Goal: Information Seeking & Learning: Check status

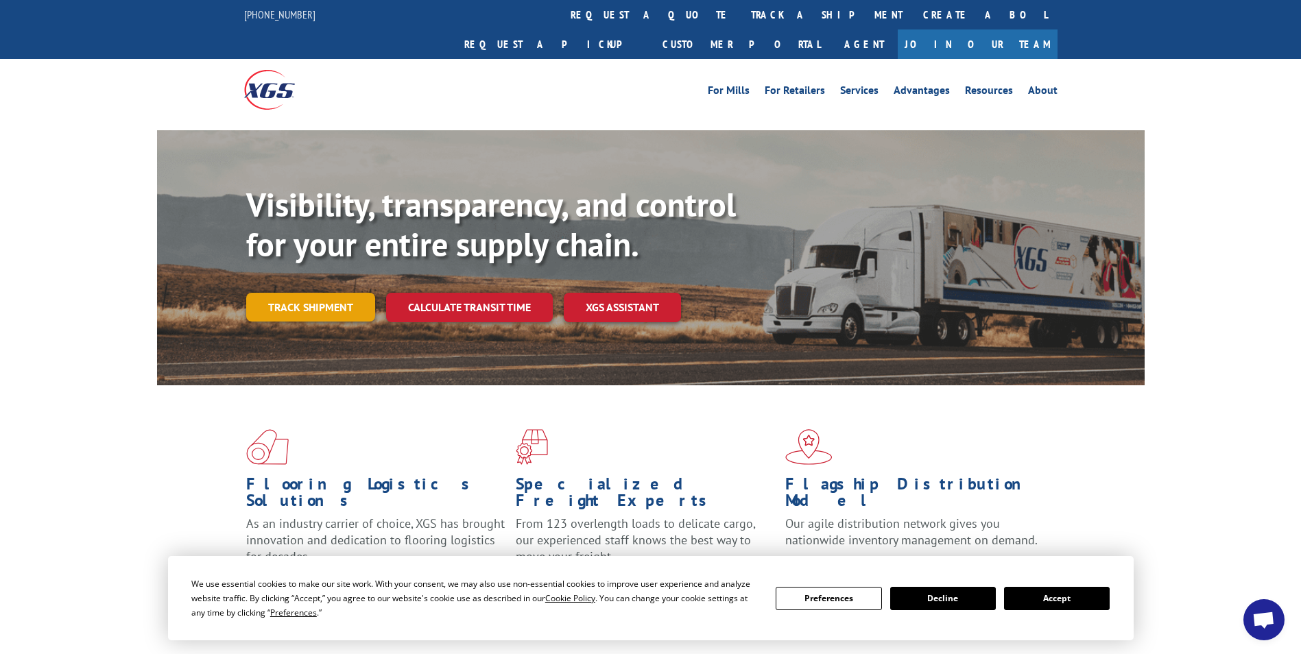
click at [322, 293] on link "Track shipment" at bounding box center [310, 307] width 129 height 29
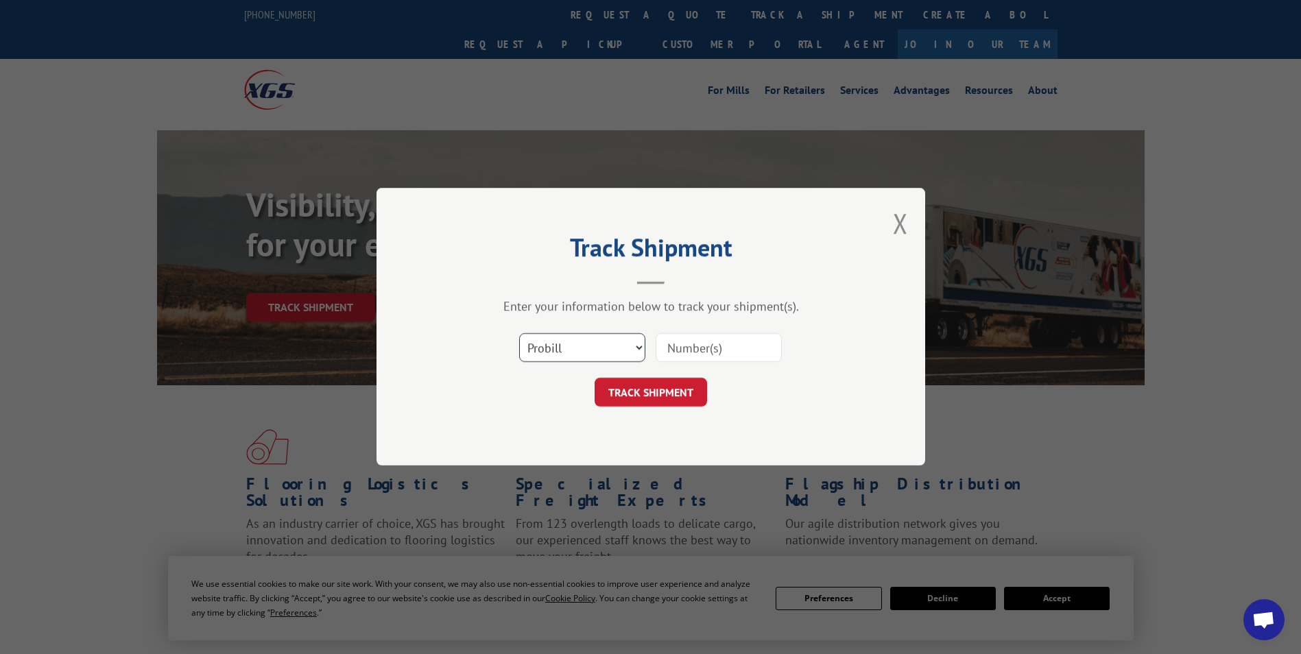
click at [638, 351] on select "Select category... Probill BOL PO" at bounding box center [582, 348] width 126 height 29
select select "bol"
click at [519, 334] on select "Select category... Probill BOL PO" at bounding box center [582, 348] width 126 height 29
click at [697, 346] on input at bounding box center [718, 348] width 126 height 29
type input "54394702"
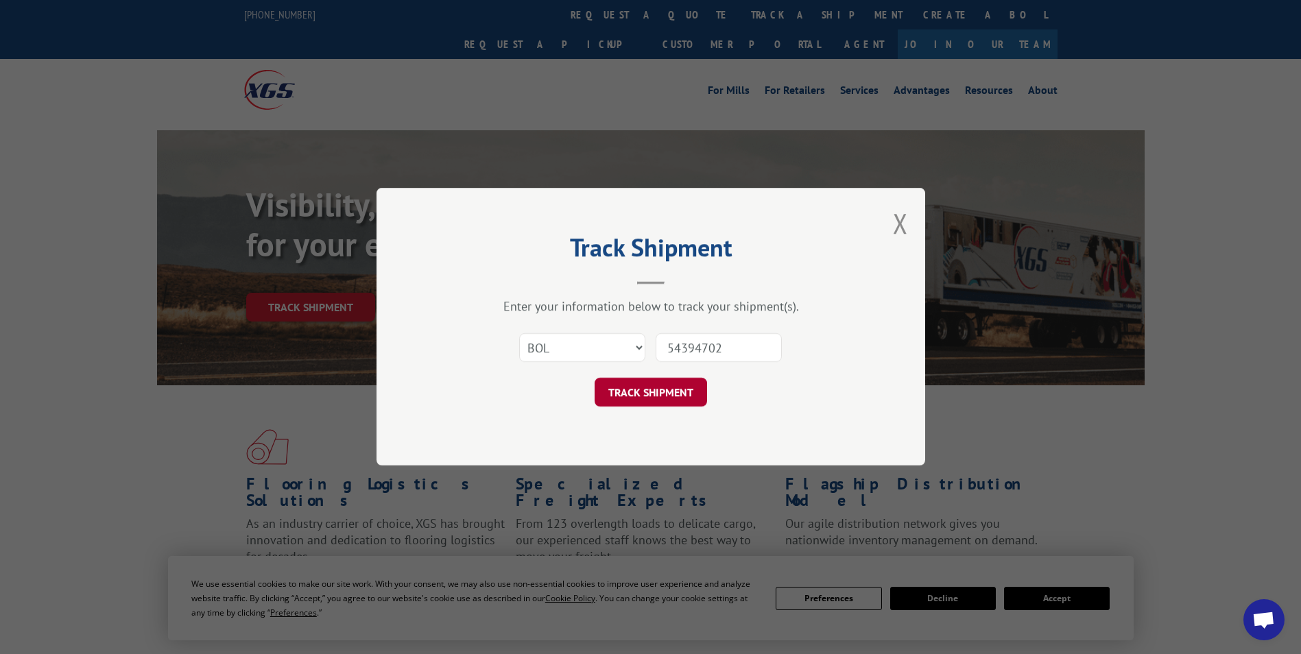
click at [666, 389] on button "TRACK SHIPMENT" at bounding box center [650, 392] width 112 height 29
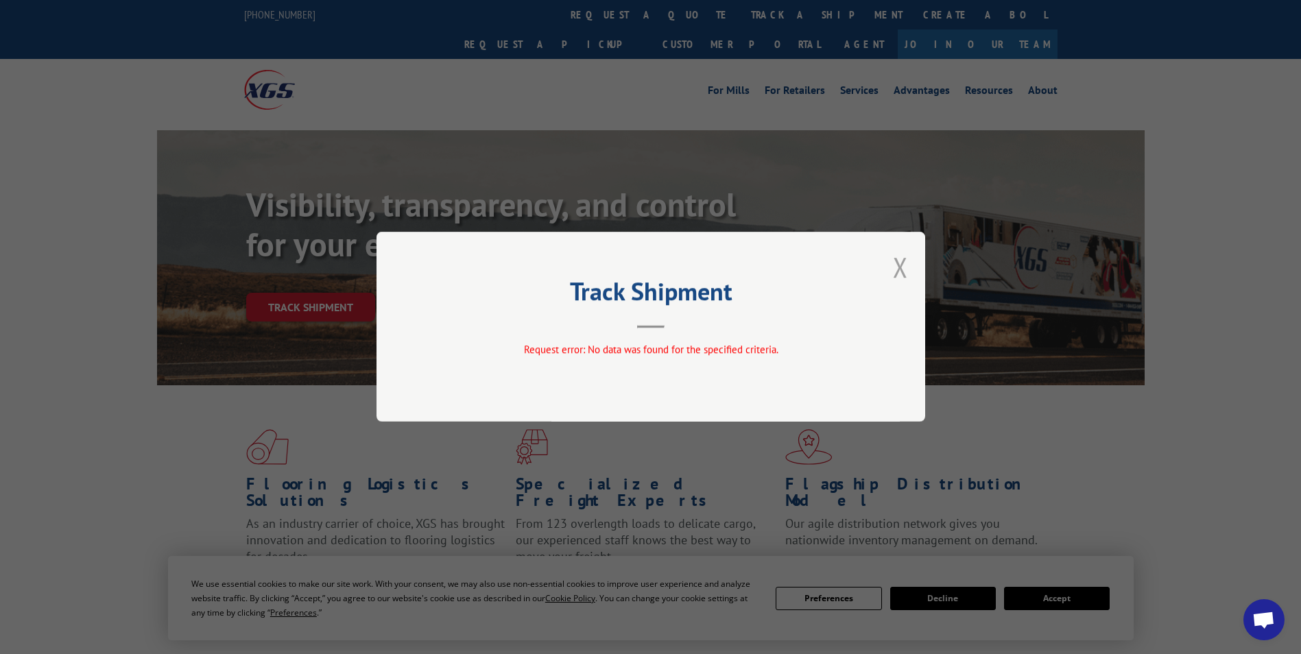
click at [901, 267] on button "Close modal" at bounding box center [900, 267] width 15 height 36
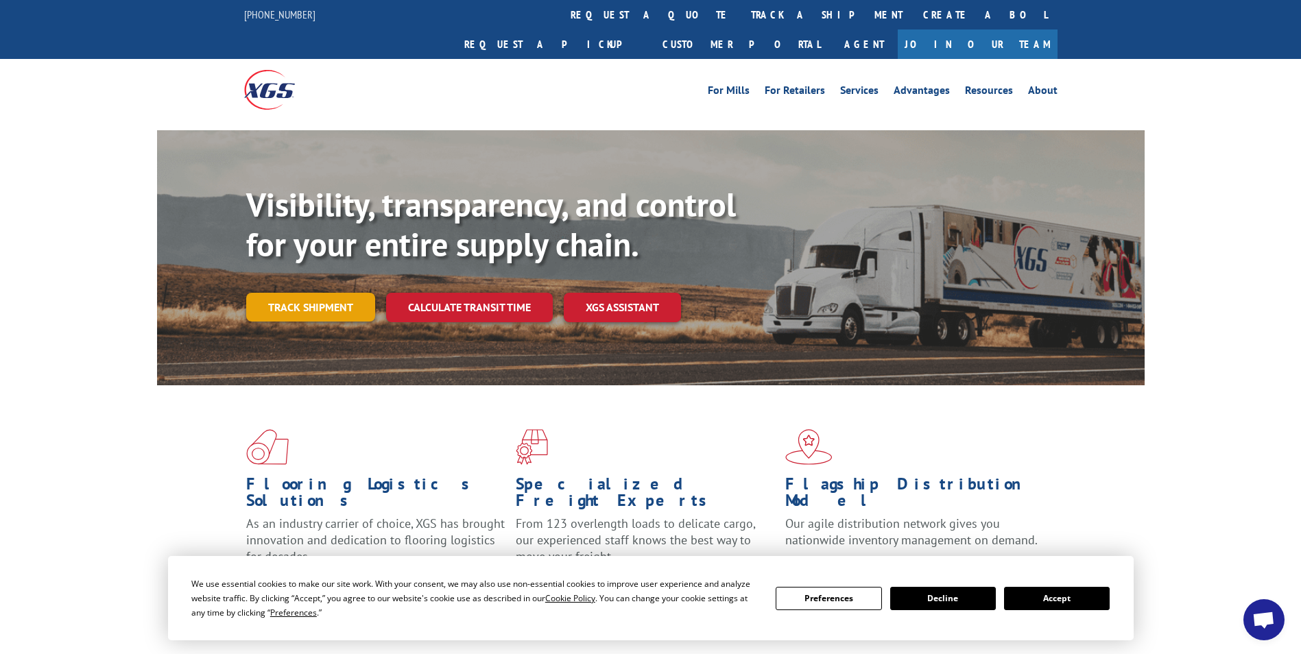
click at [309, 293] on link "Track shipment" at bounding box center [310, 307] width 129 height 29
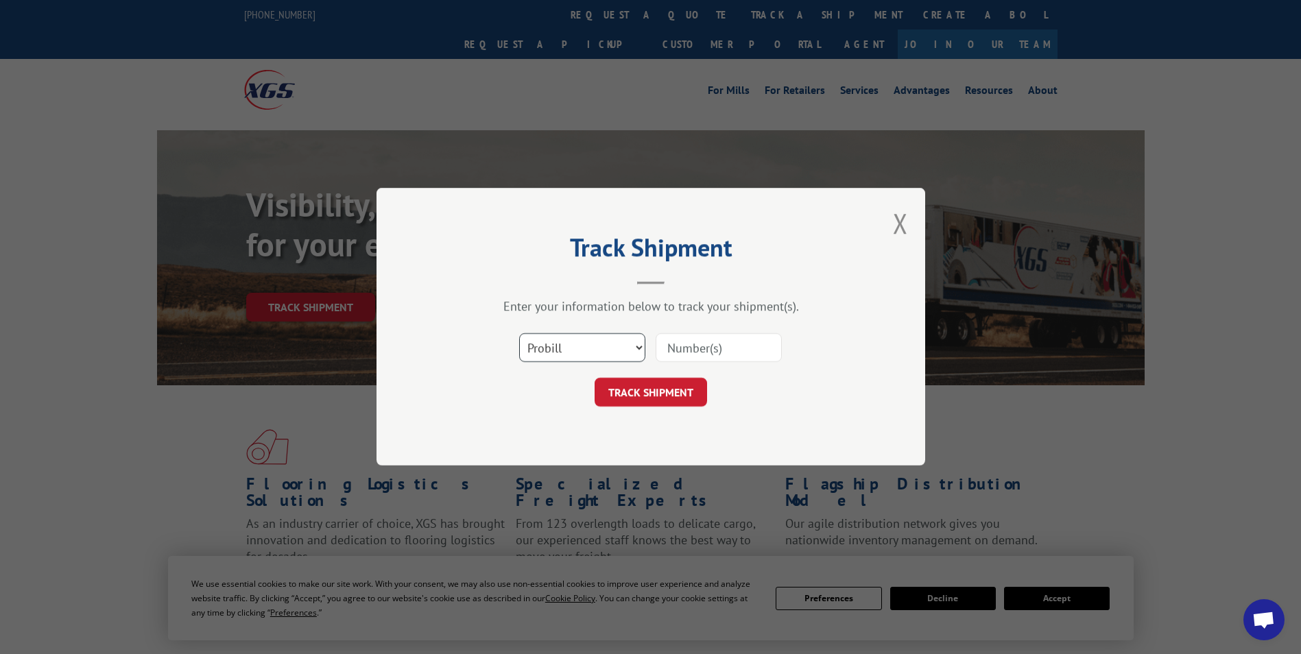
click at [631, 345] on select "Select category... Probill BOL PO" at bounding box center [582, 348] width 126 height 29
select select "bol"
click at [519, 334] on select "Select category... Probill BOL PO" at bounding box center [582, 348] width 126 height 29
click at [711, 352] on input at bounding box center [718, 348] width 126 height 29
type input "54394702"
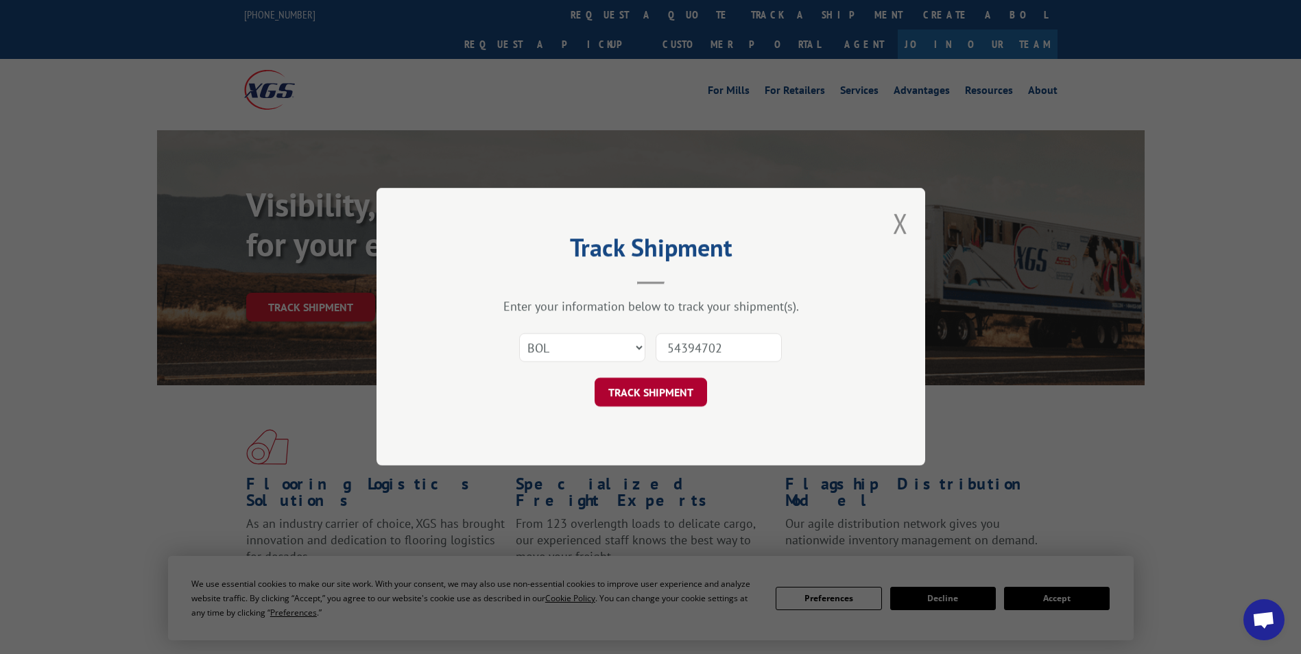
click at [694, 390] on button "TRACK SHIPMENT" at bounding box center [650, 392] width 112 height 29
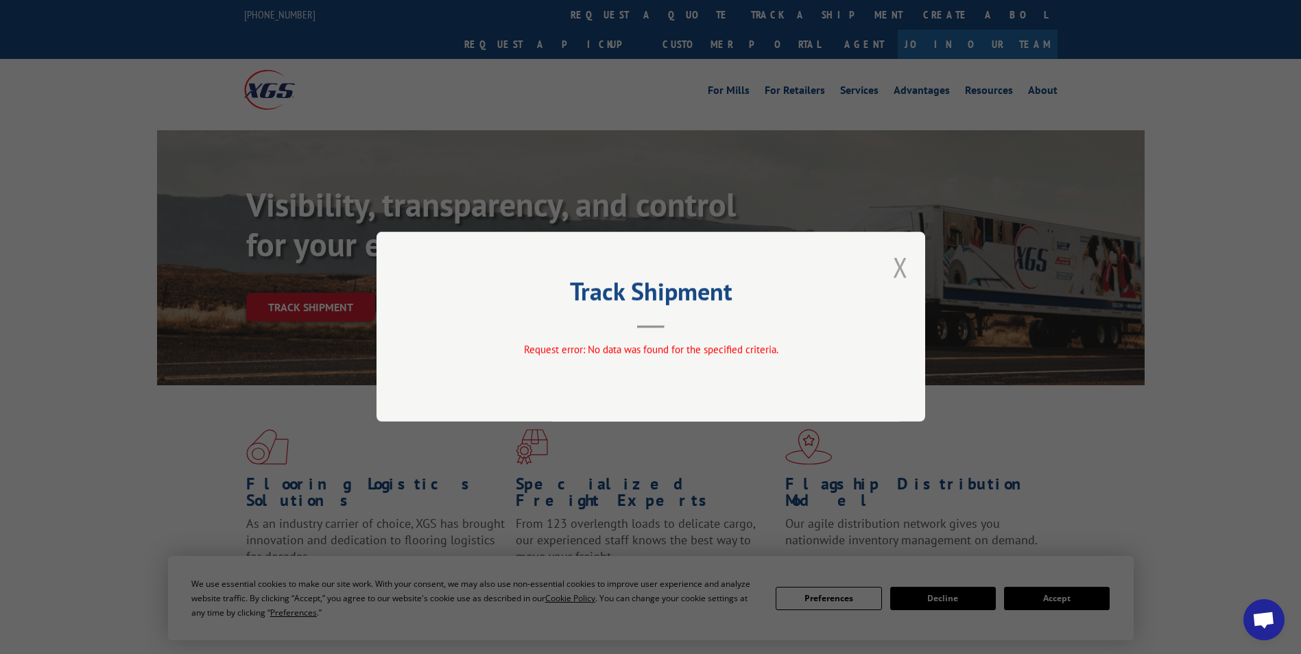
click at [904, 261] on button "Close modal" at bounding box center [900, 267] width 15 height 36
